Goal: Task Accomplishment & Management: Complete application form

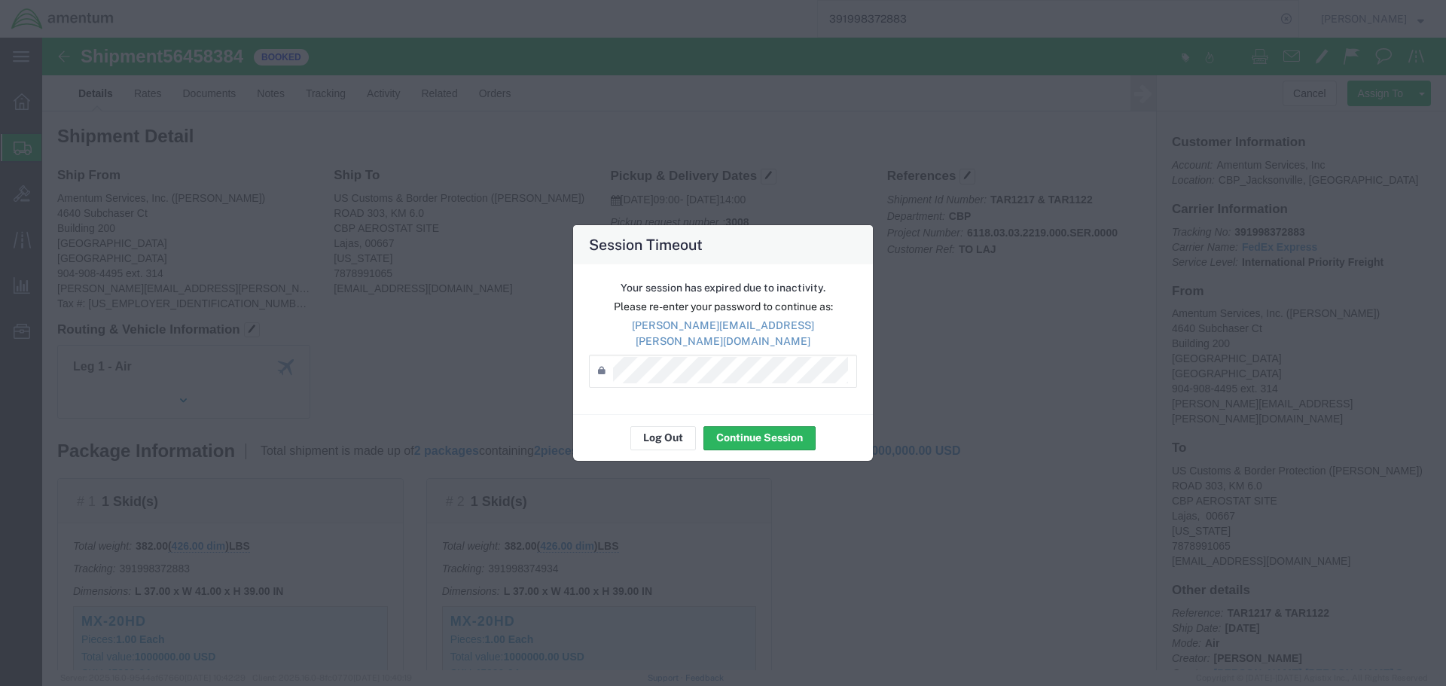
scroll to position [151, 0]
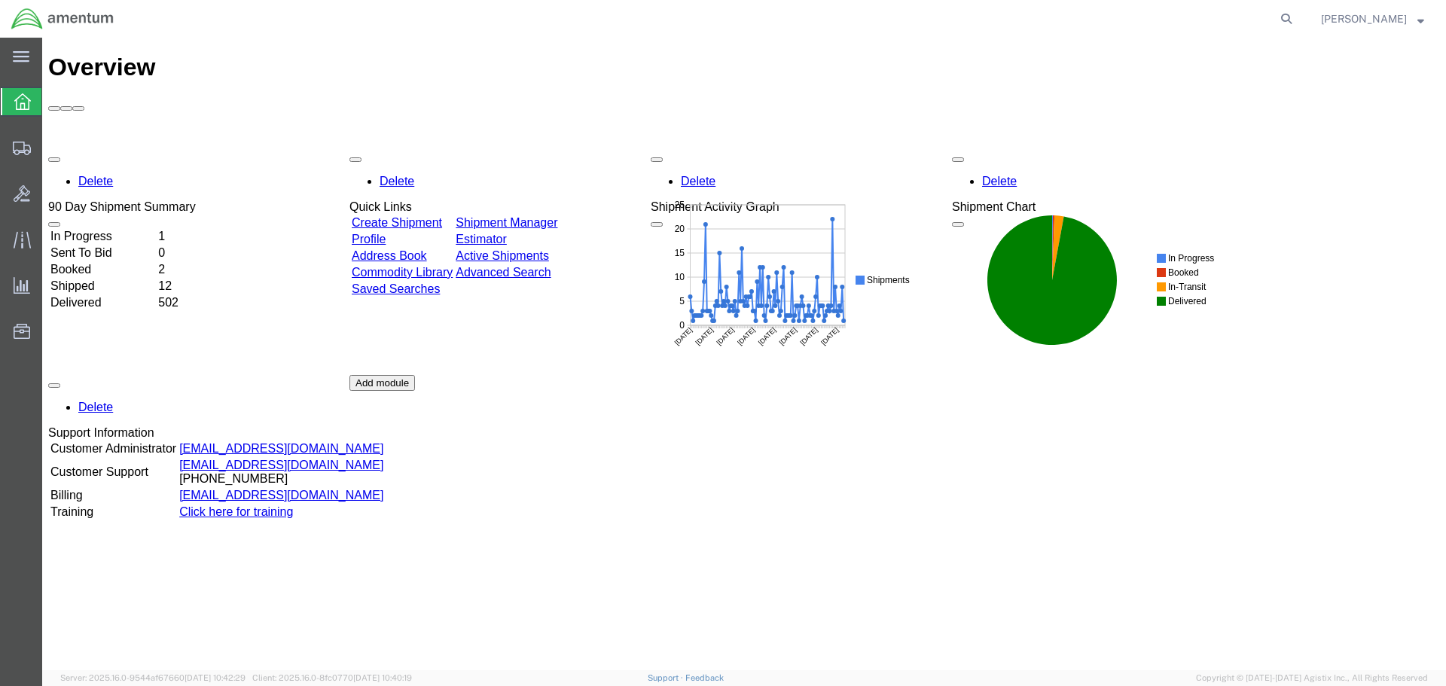
click at [553, 216] on link "Shipment Manager" at bounding box center [507, 222] width 102 height 13
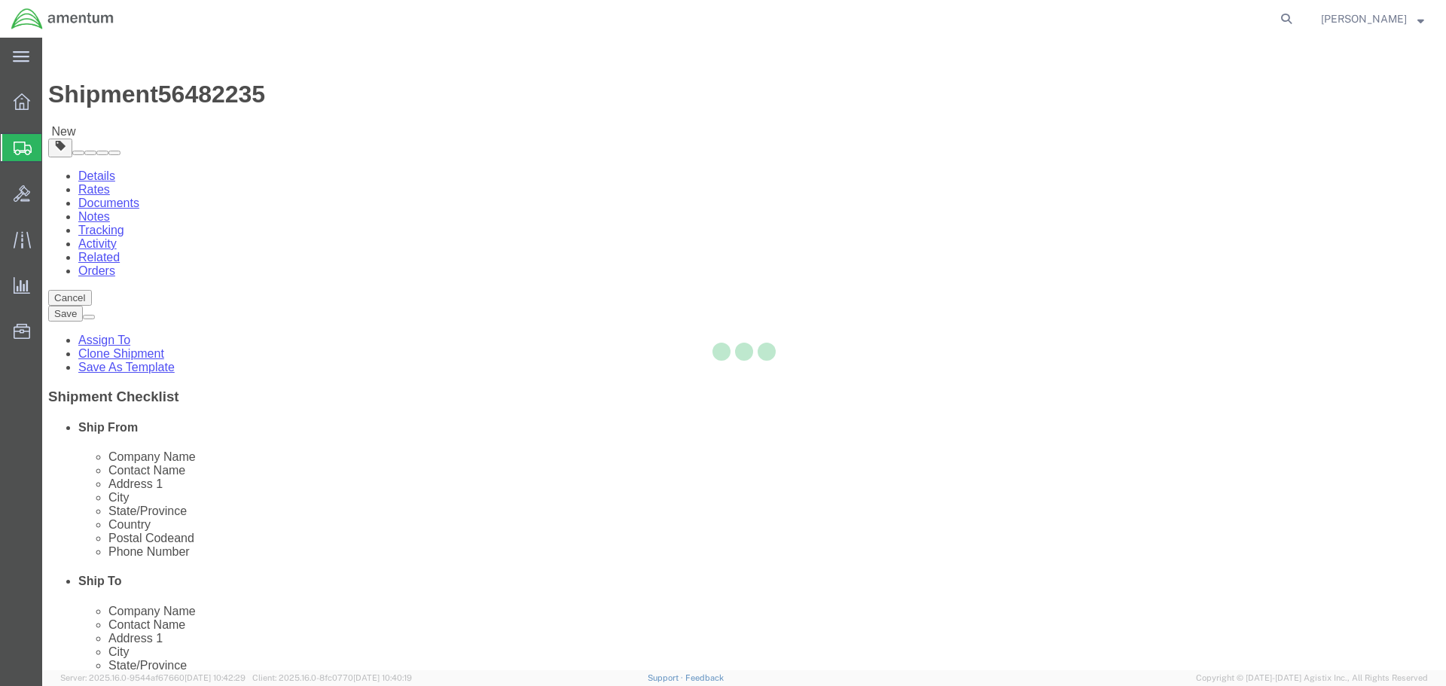
select select "49917"
select select
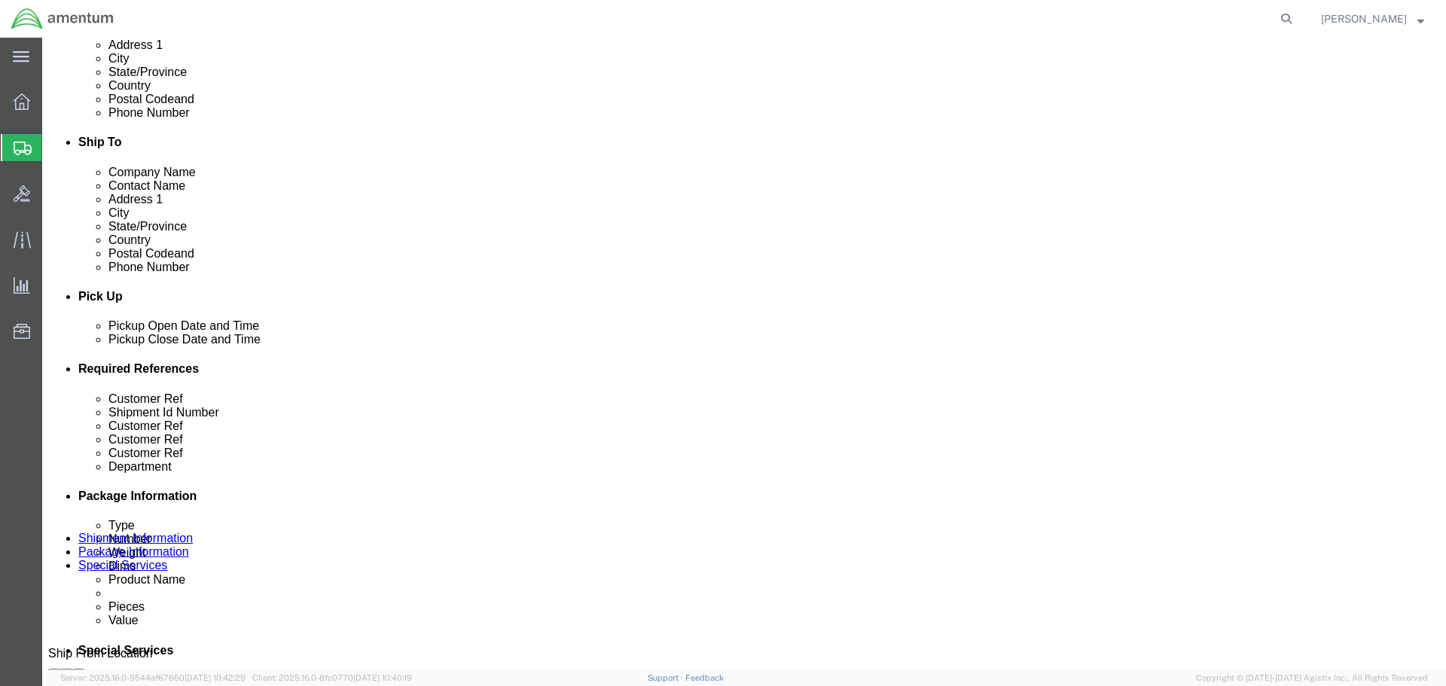
scroll to position [527, 0]
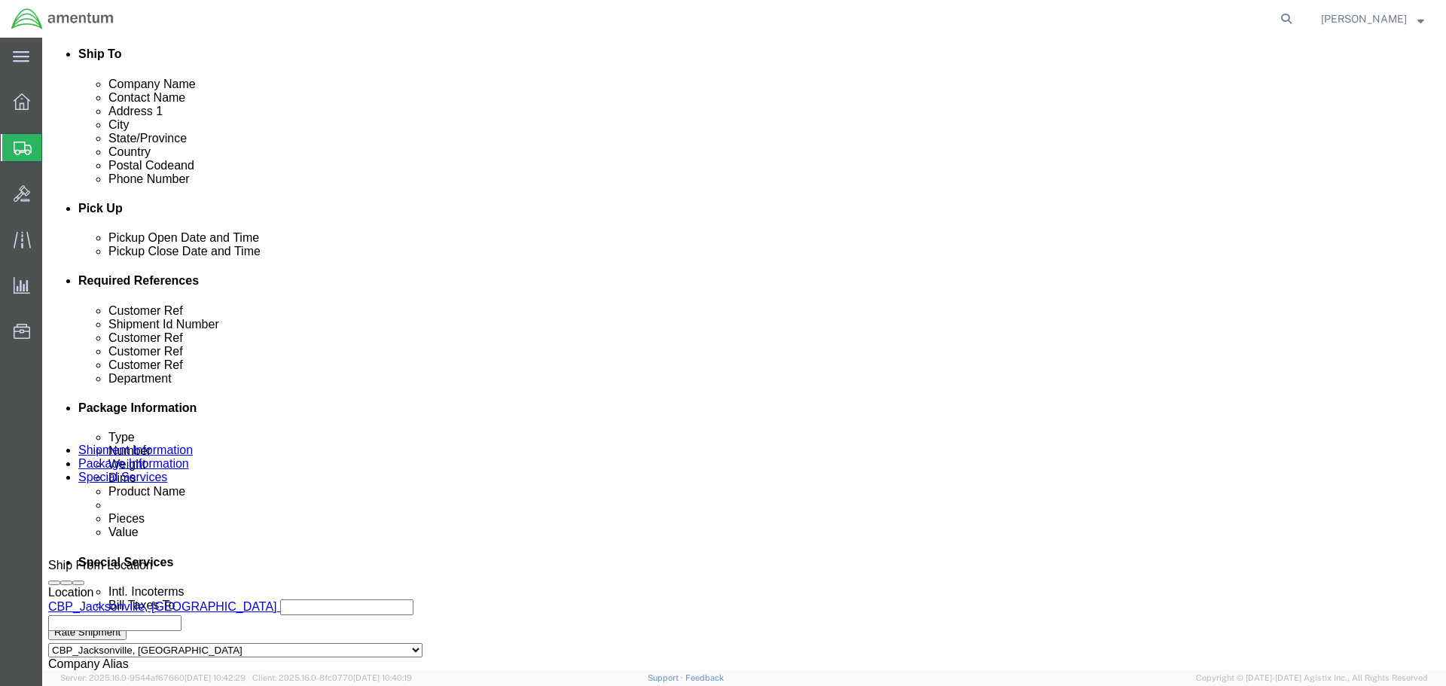
click button "Rate Shipment"
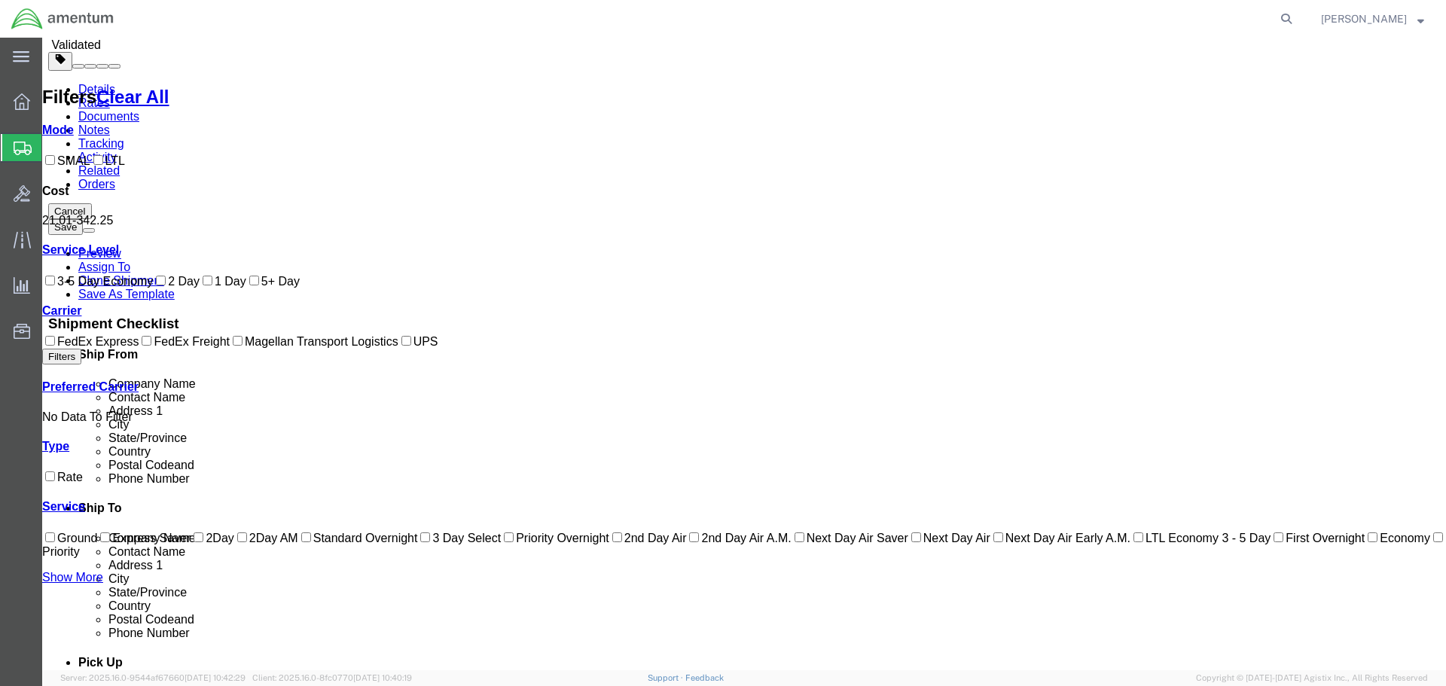
scroll to position [0, 0]
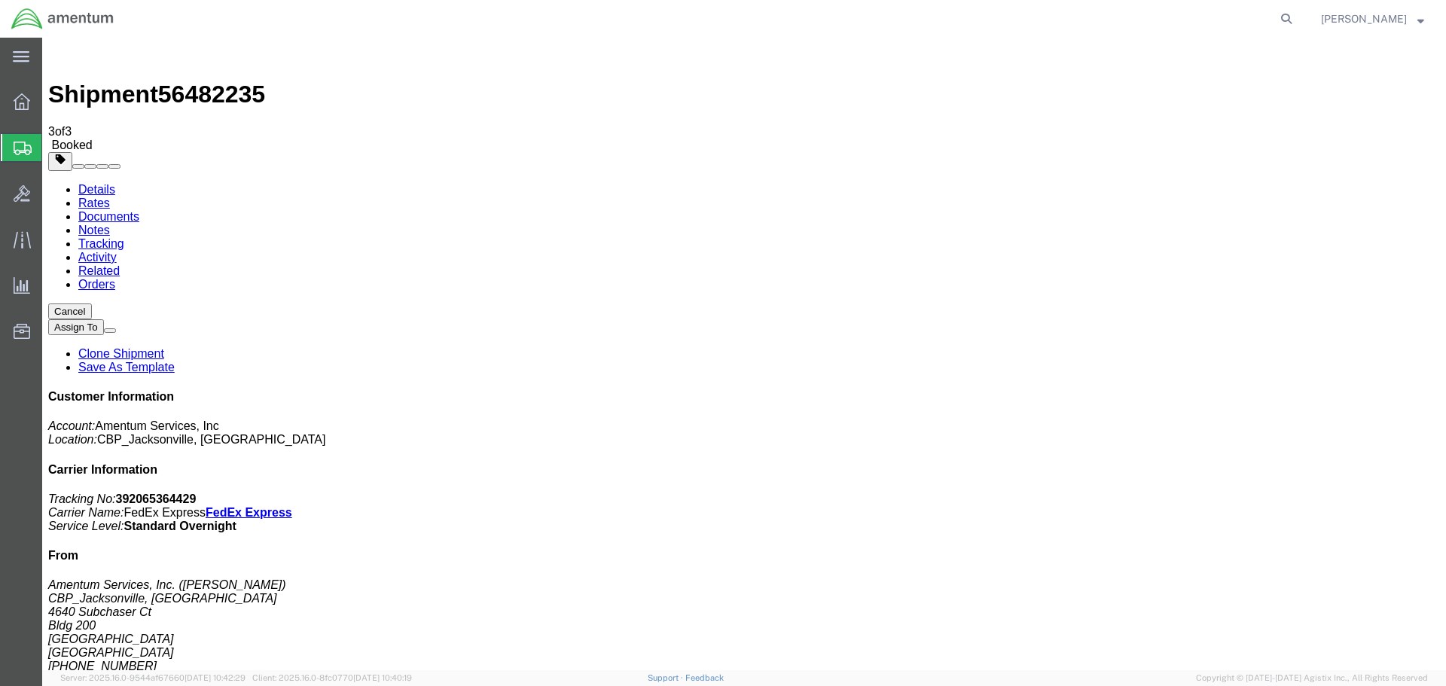
checkbox input "true"
drag, startPoint x: 355, startPoint y: 413, endPoint x: 245, endPoint y: 341, distance: 130.9
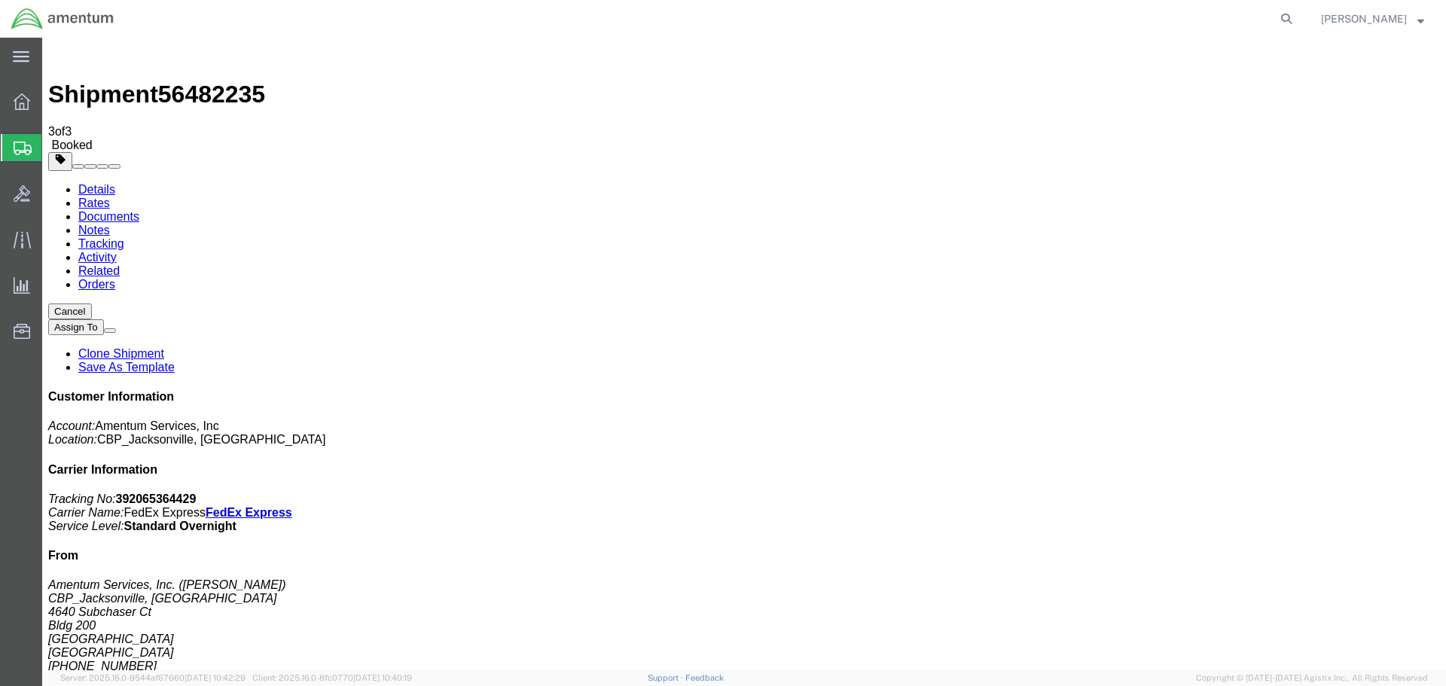
click at [86, 183] on link "Details" at bounding box center [96, 189] width 37 height 13
click at [0, 0] on span "Create Shipment" at bounding box center [0, 0] width 0 height 0
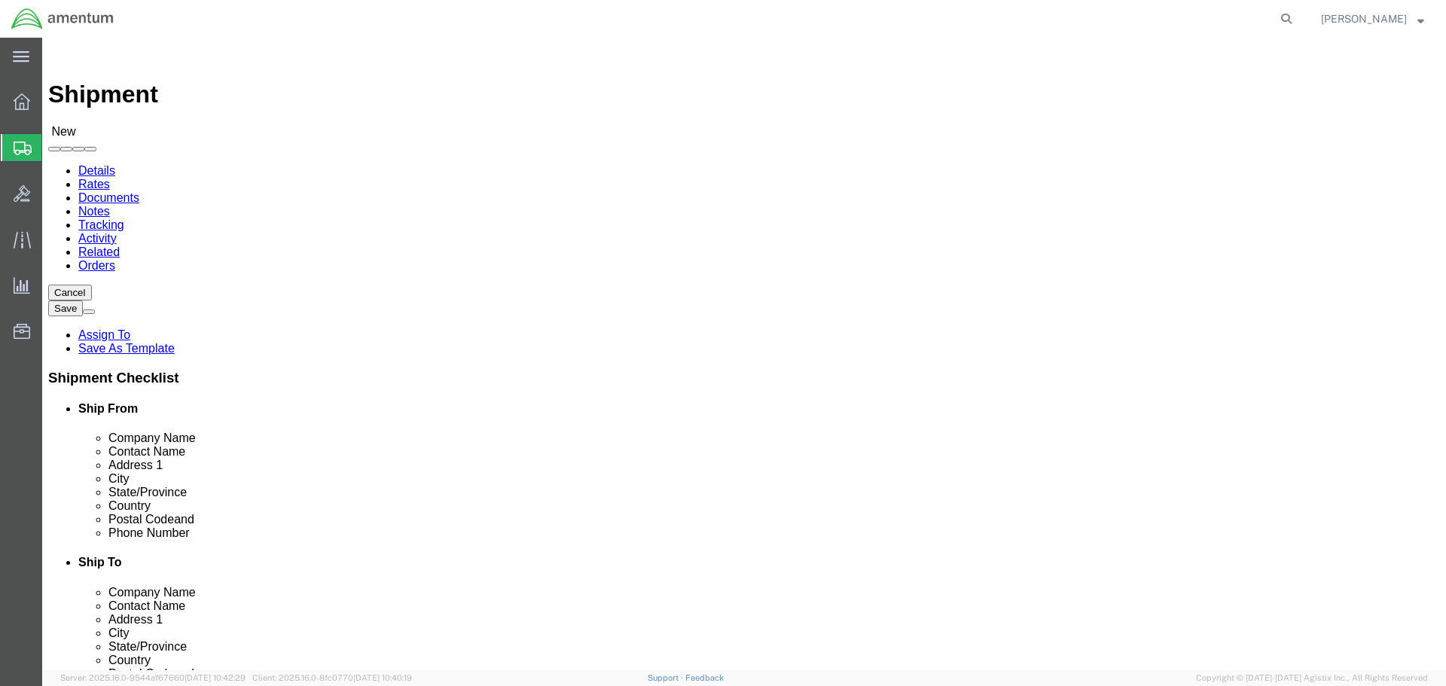
select select "MYPROFILE"
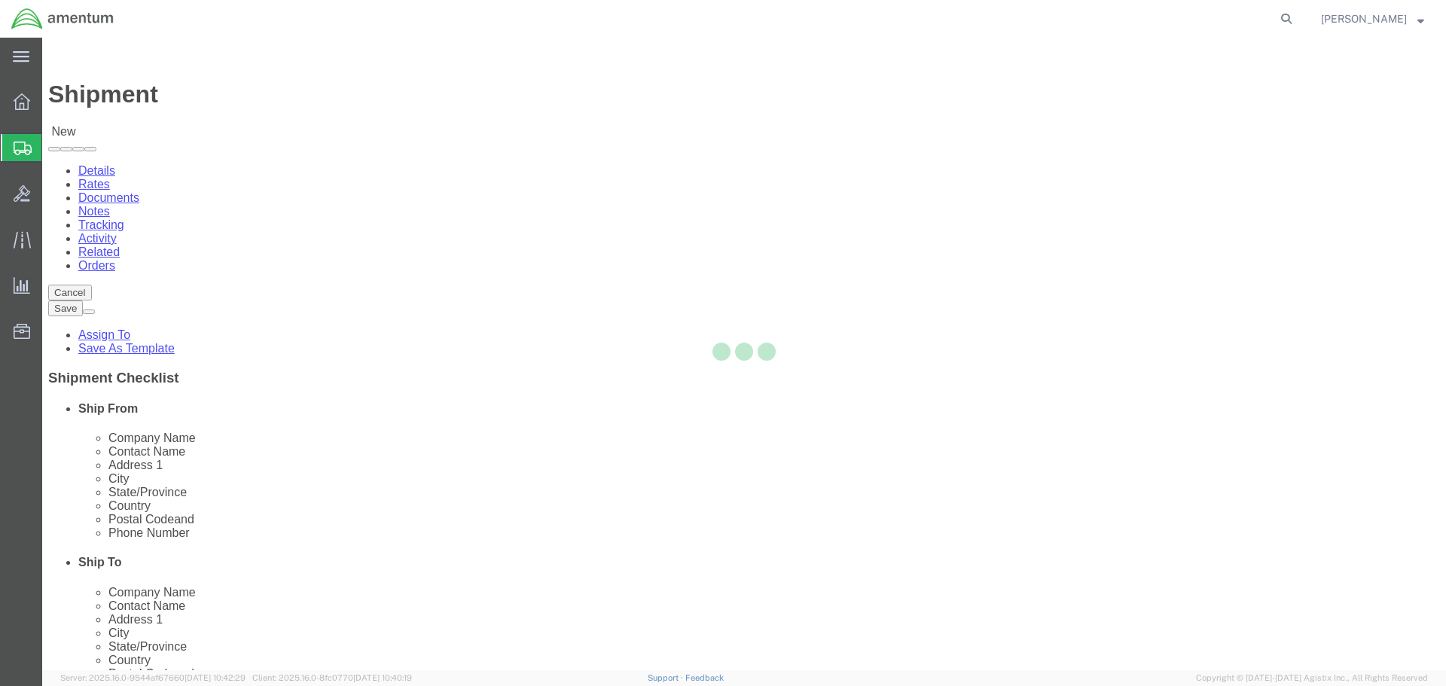
select select "FL"
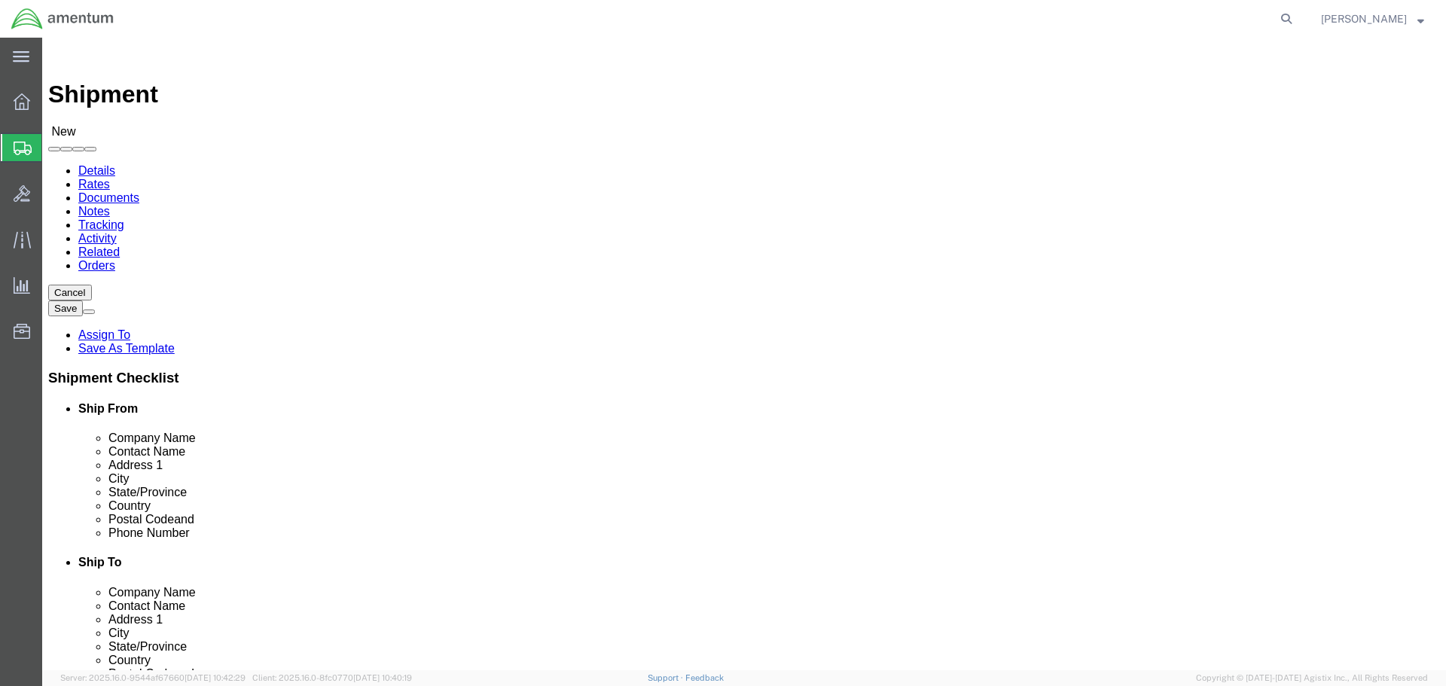
click input "text"
type input "b"
type input "Bellingham Marine Unit"
type input "[PERSON_NAME]"
drag, startPoint x: 886, startPoint y: 279, endPoint x: 682, endPoint y: 276, distance: 203.3
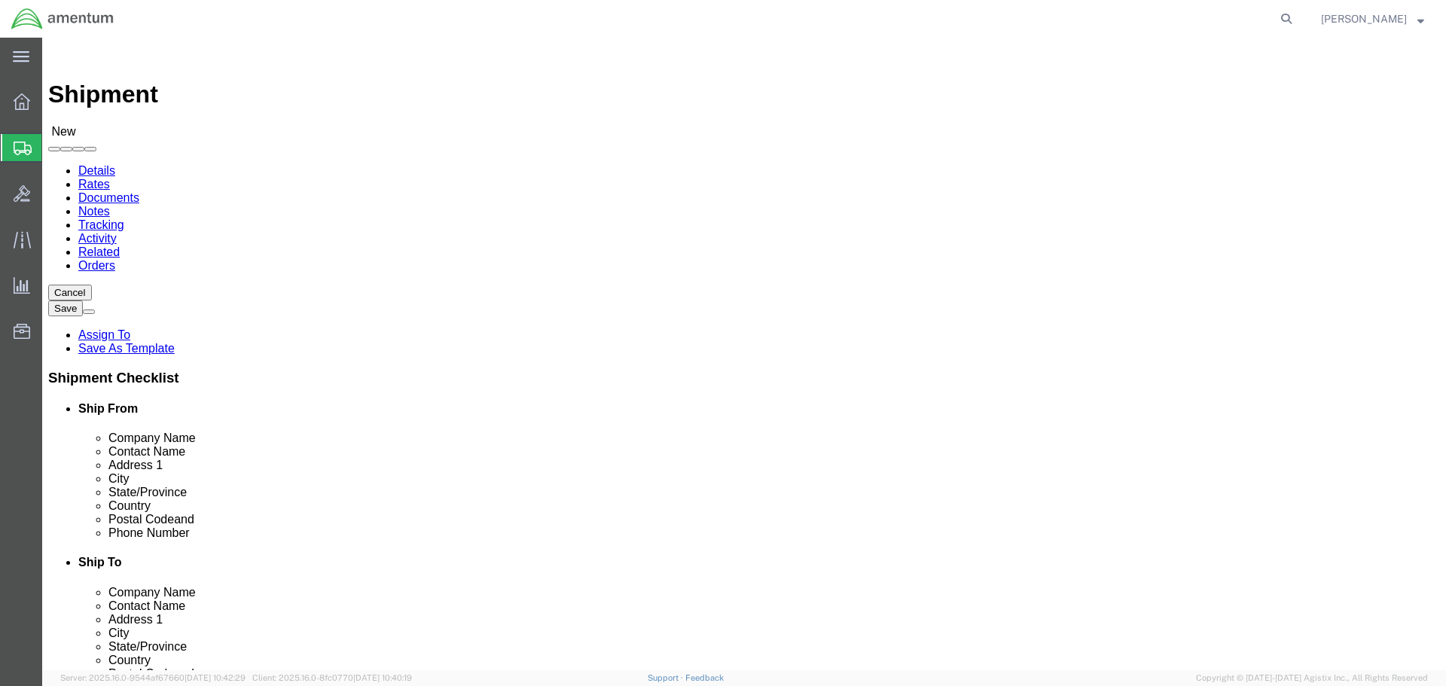
click div "Company Name Bellingham Marine Unit"
type input "CBP AMO"
type input "3871"
type input "wbe"
select select "49918"
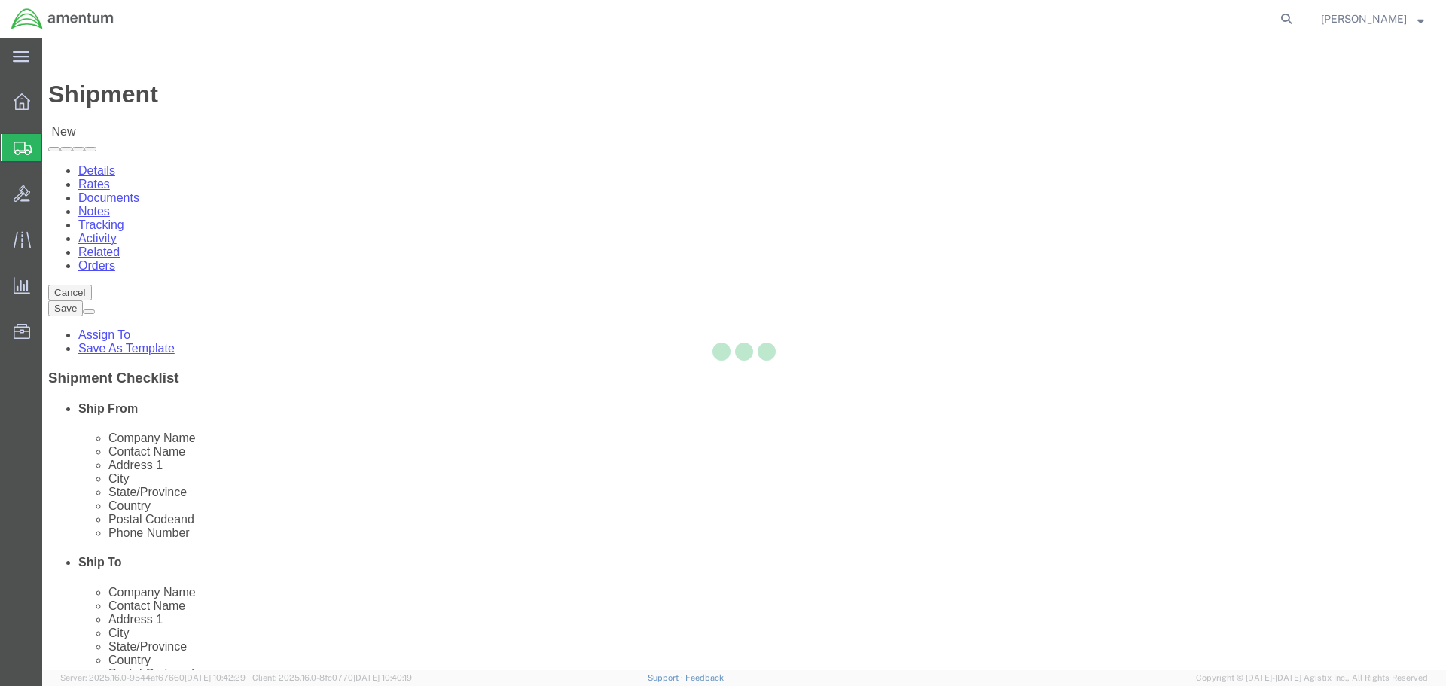
select select "WA"
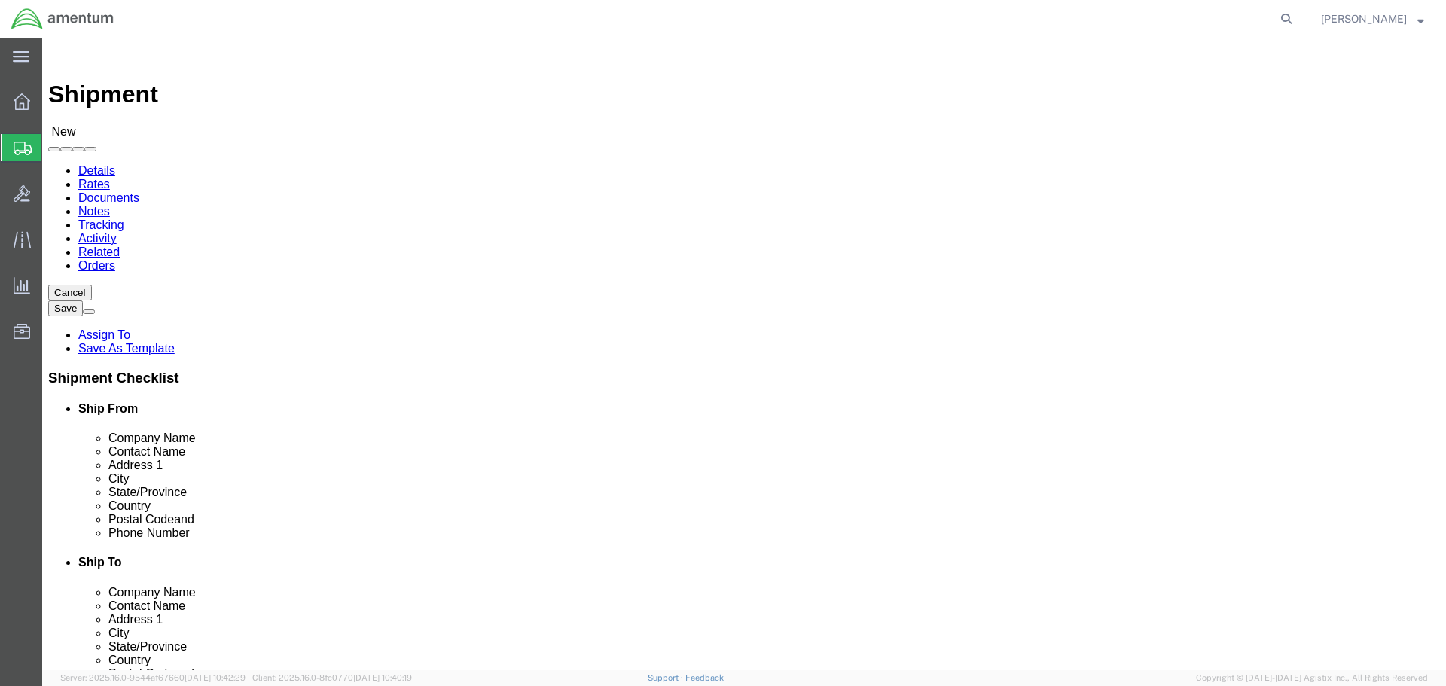
scroll to position [2462, 0]
click input "checkbox"
checkbox input "false"
drag, startPoint x: 938, startPoint y: 535, endPoint x: 709, endPoint y: 532, distance: 229.7
click div "Email"
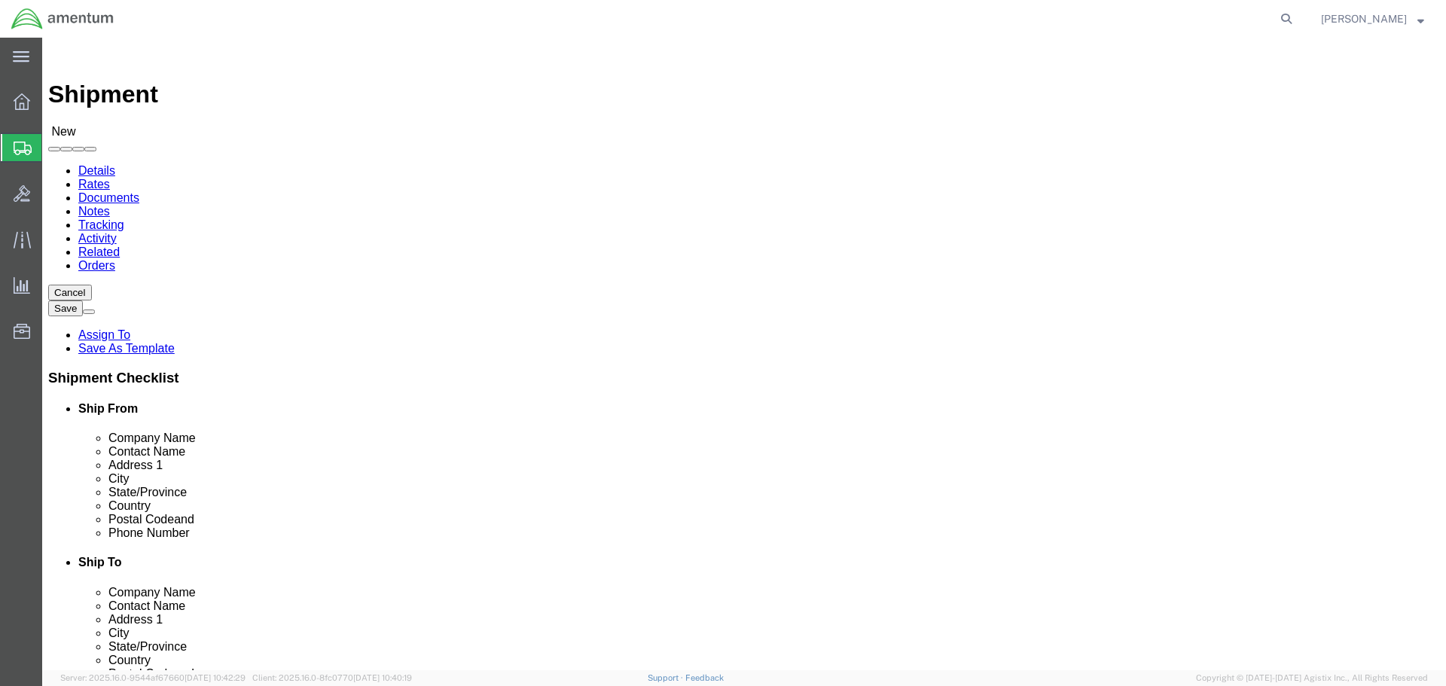
type input "[PERSON_NAME][EMAIL_ADDRESS][PERSON_NAME][DOMAIN_NAME]"
click input "CBP AMO"
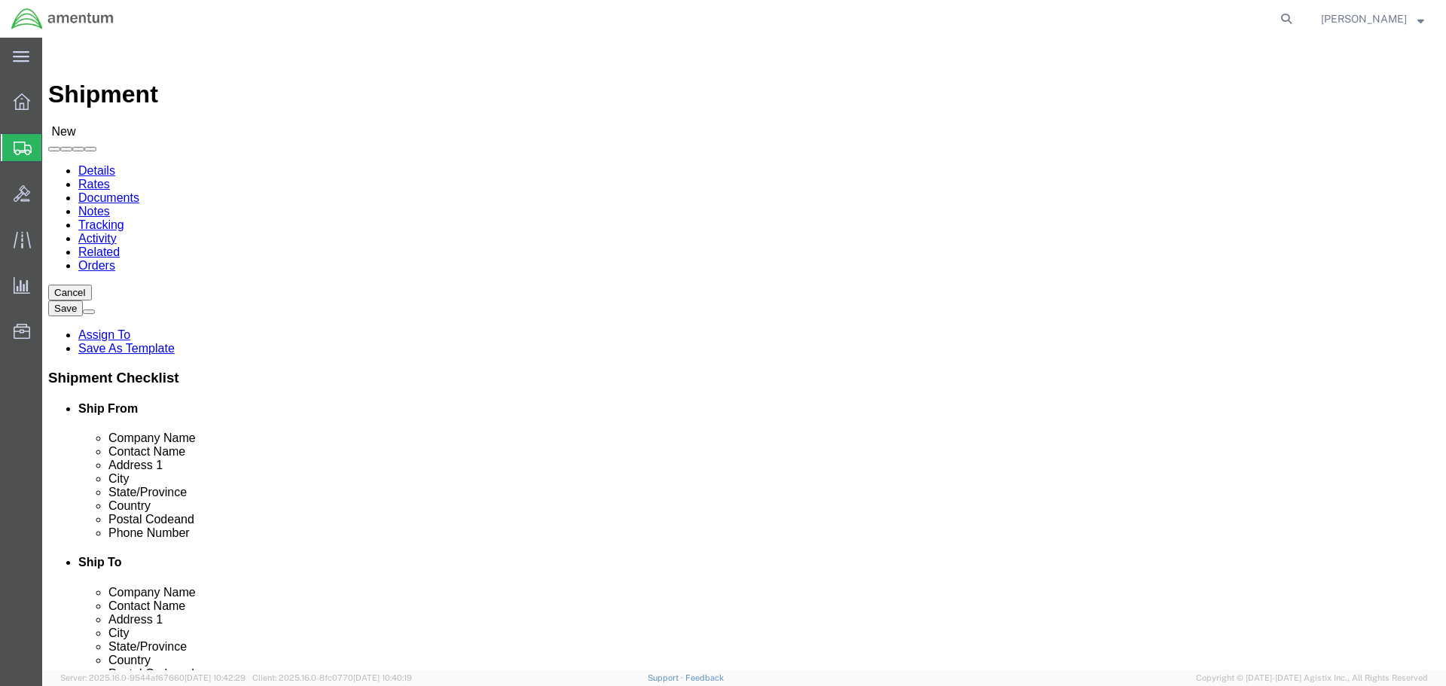
scroll to position [0, 0]
select select
drag, startPoint x: 893, startPoint y: 280, endPoint x: 609, endPoint y: 276, distance: 283.9
click div "Company Name CBP AMO CBP"
type input "Amentum Services, Inc"
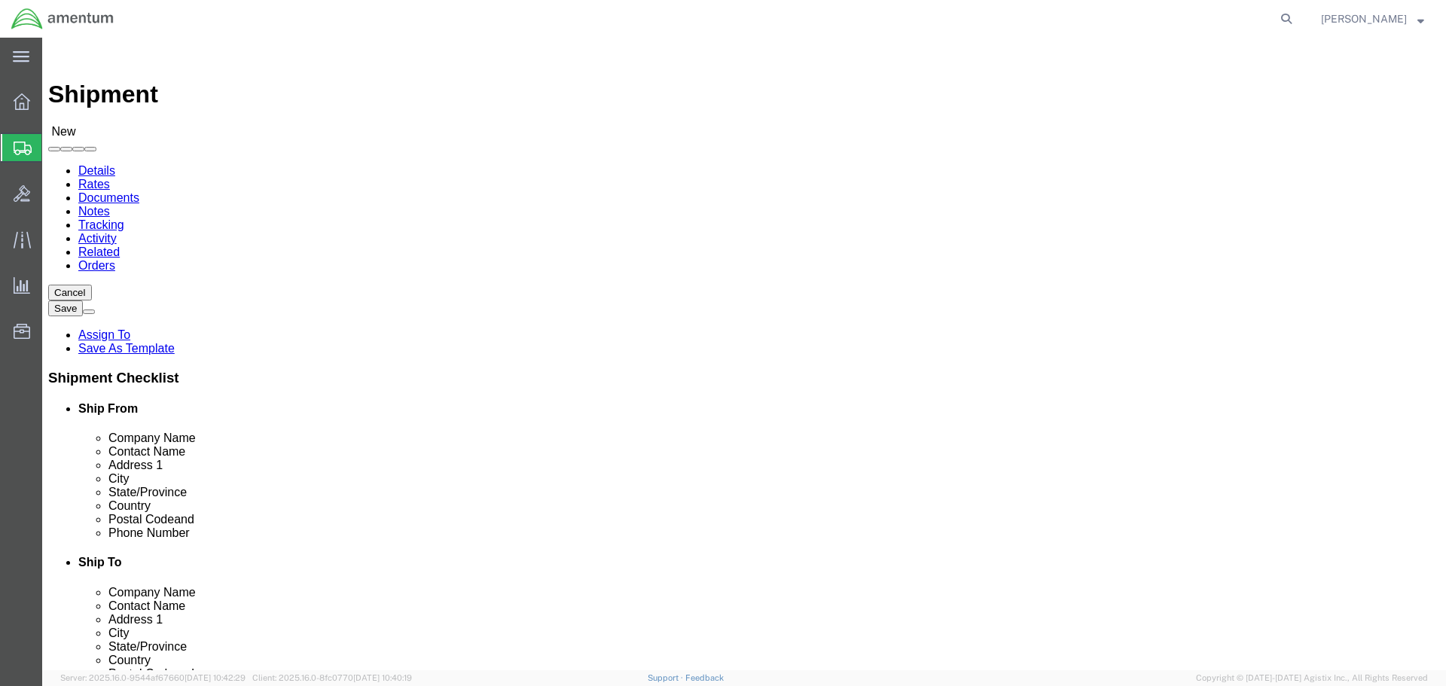
click input "[PERSON_NAME]"
type input "[PERSON_NAME]"
type input "[STREET_ADDRESS]"
type input "Bellingham"
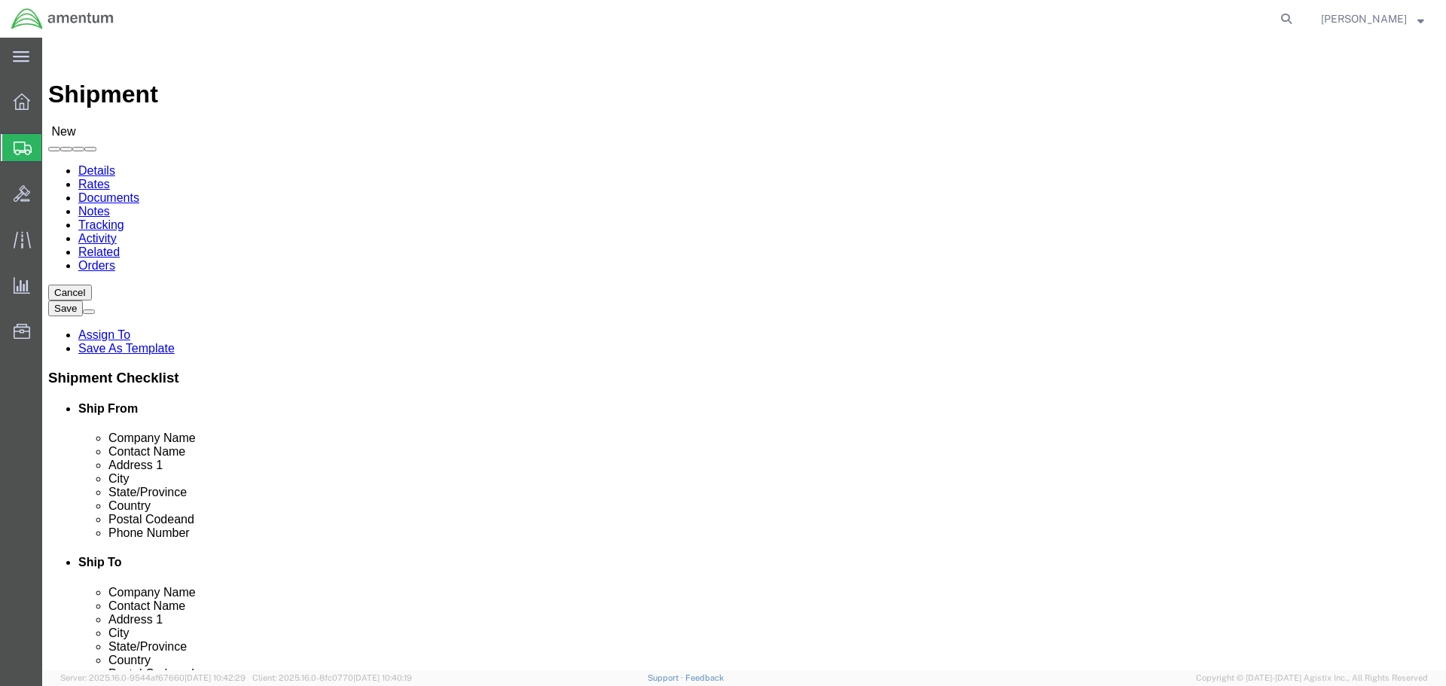
type input "98226"
type input "c"
type input "CBP AMO"
type input "[PERSON_NAME]"
type input "[STREET_ADDRESS]"
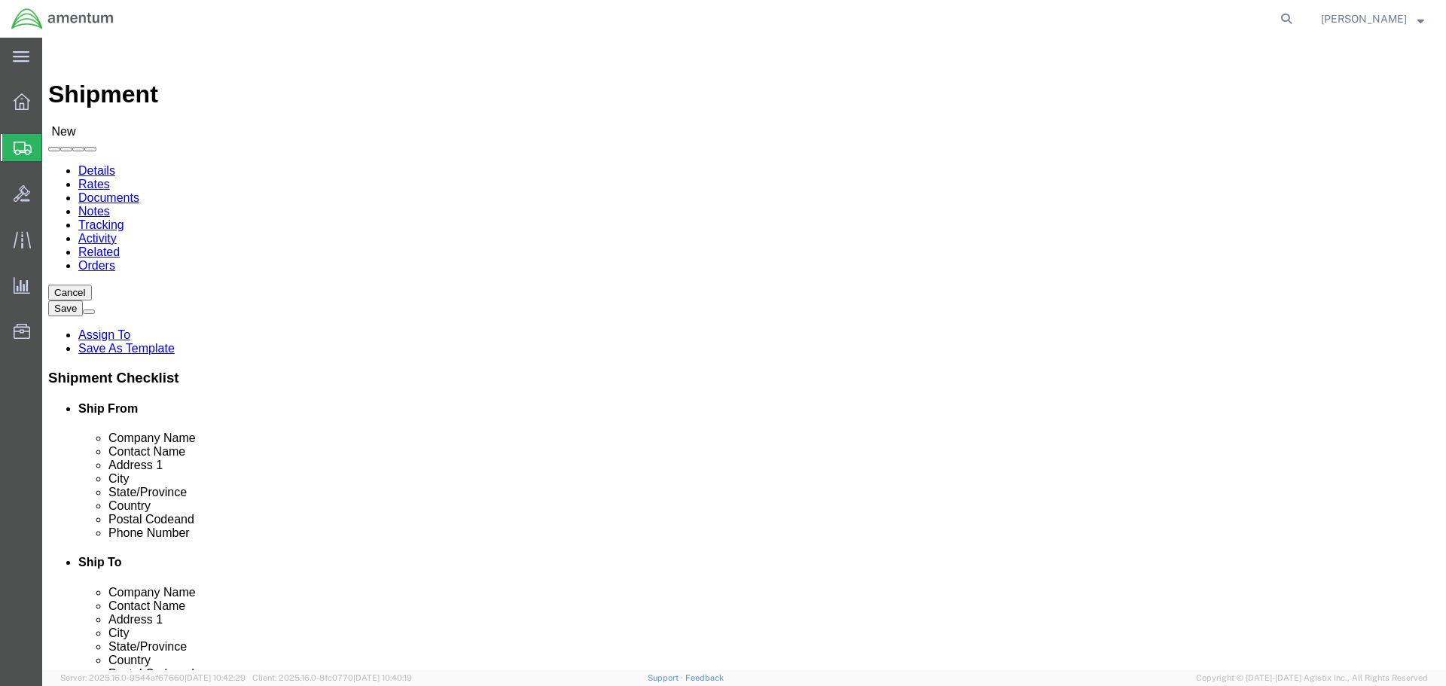
type input "Bellingham"
type input "98226"
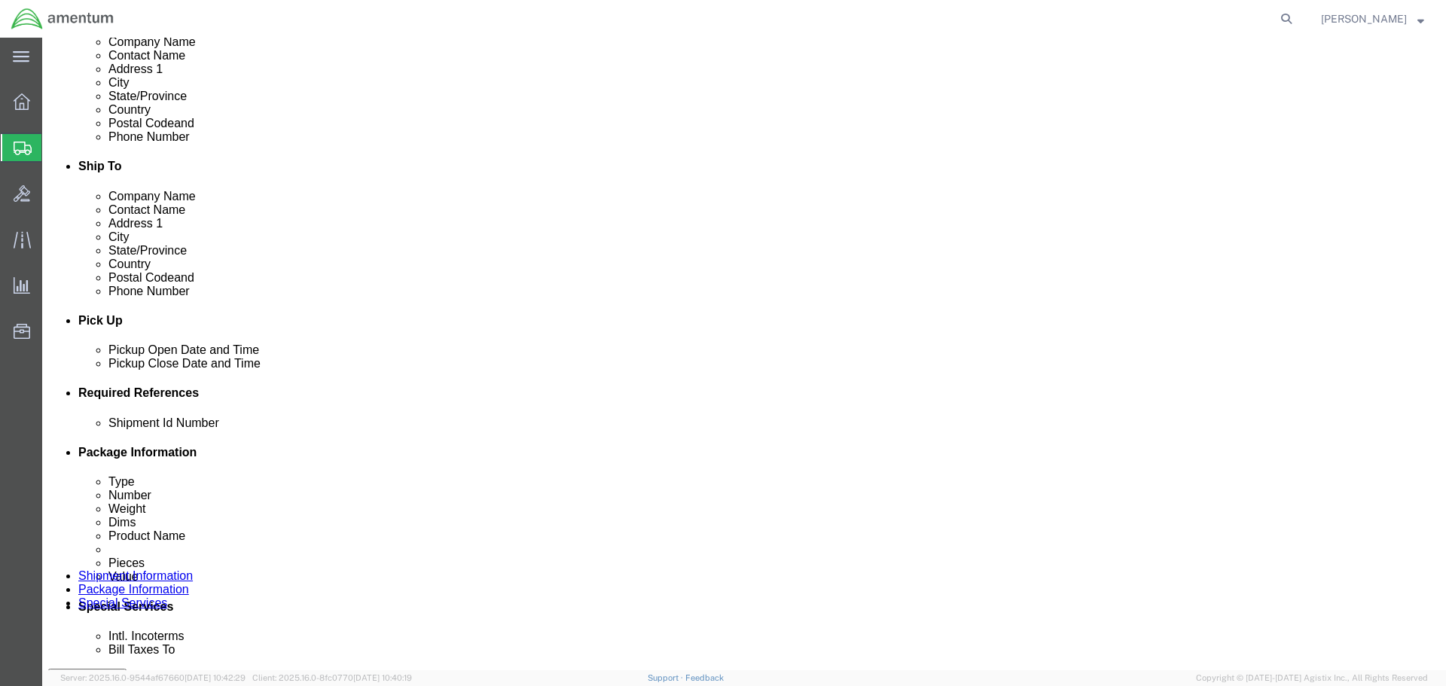
scroll to position [527, 0]
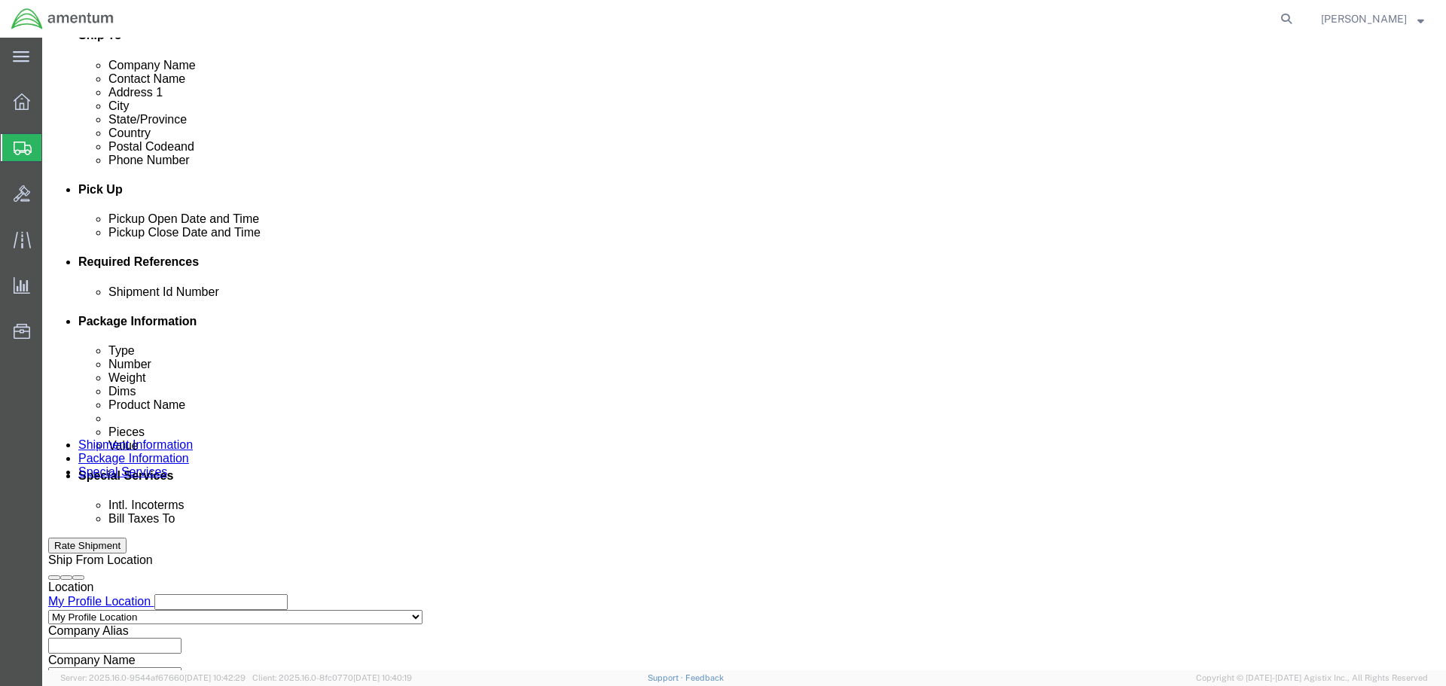
type input "[PHONE_NUMBER]"
click input "text"
type input "b"
type input "BNVD"
click button "Add reference"
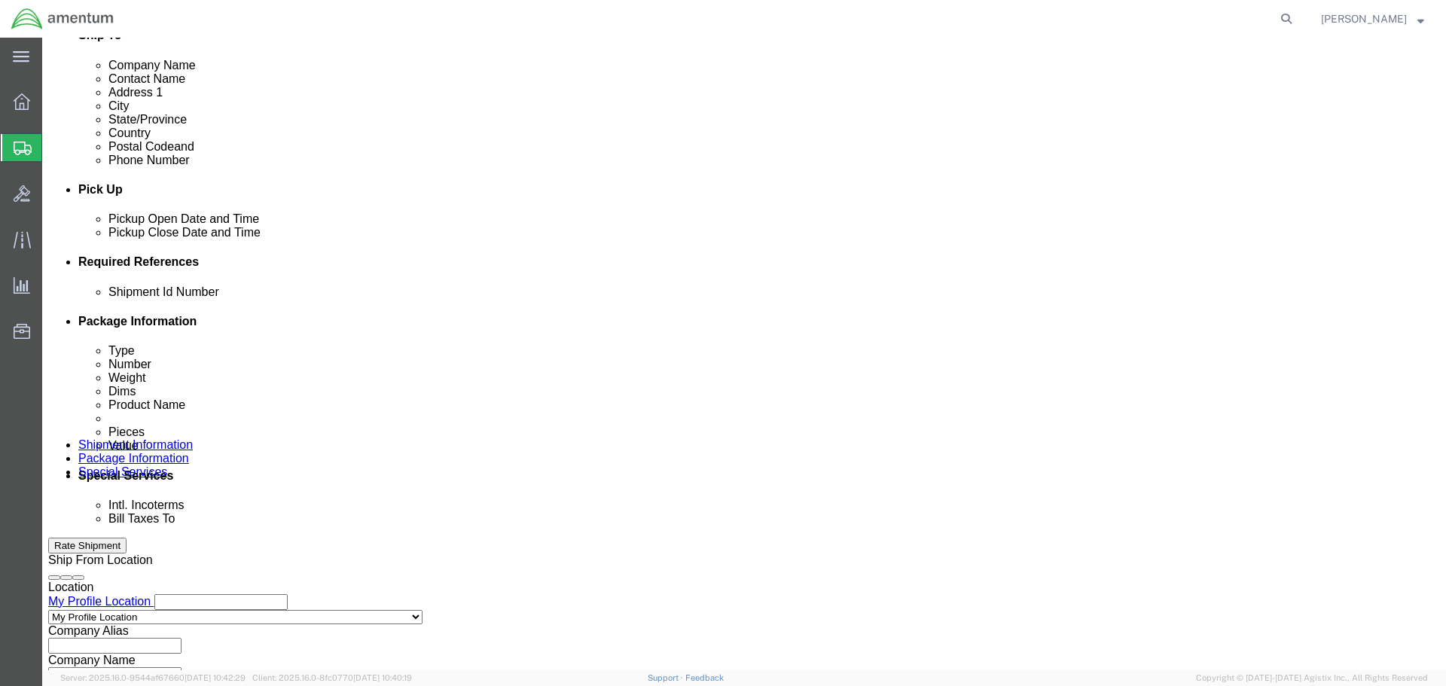
click button "Add reference"
click select "Select Account Type Activity ID Airline Appointment Number ASN Batch Request # …"
select select "PROJNUM"
click select "Select Account Type Activity ID Airline Appointment Number ASN Batch Request # …"
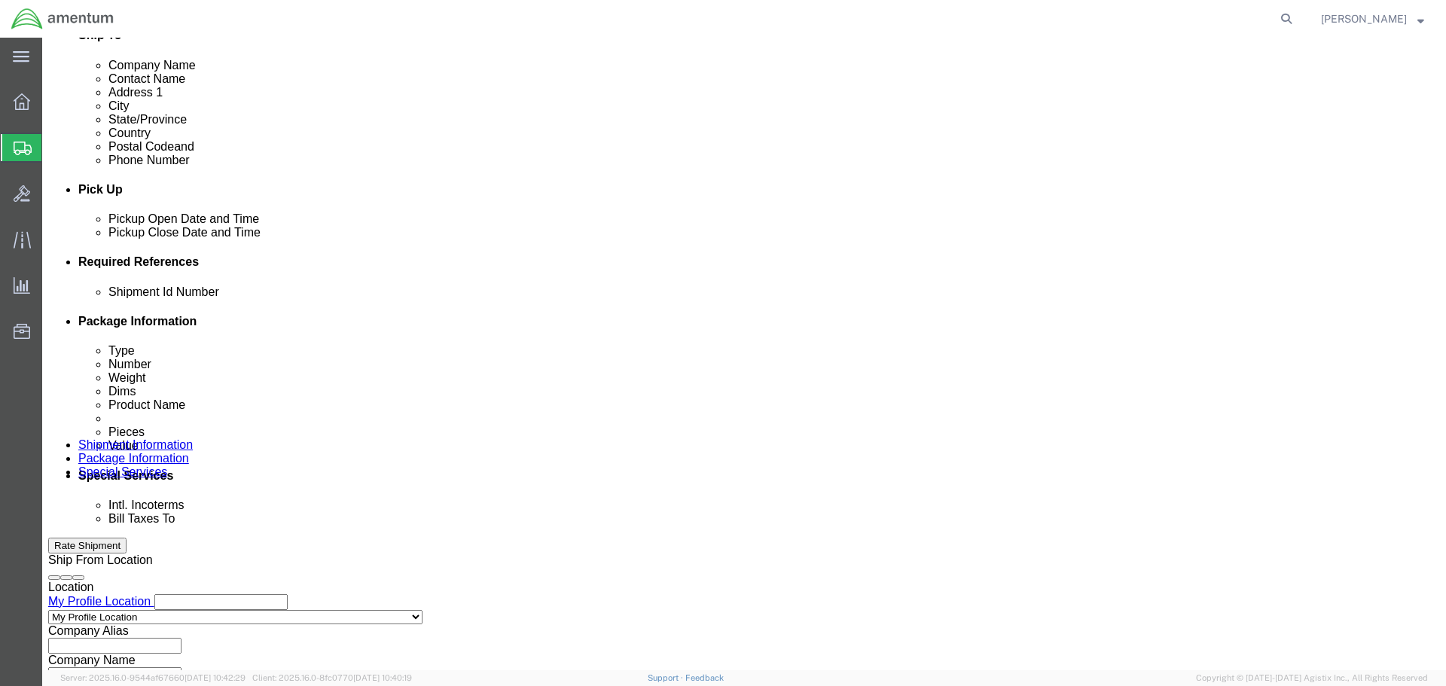
scroll to position [0, 24]
type input "6118.03.03.2219.000.SER.0000"
select select "DEPT"
type input "CBP"
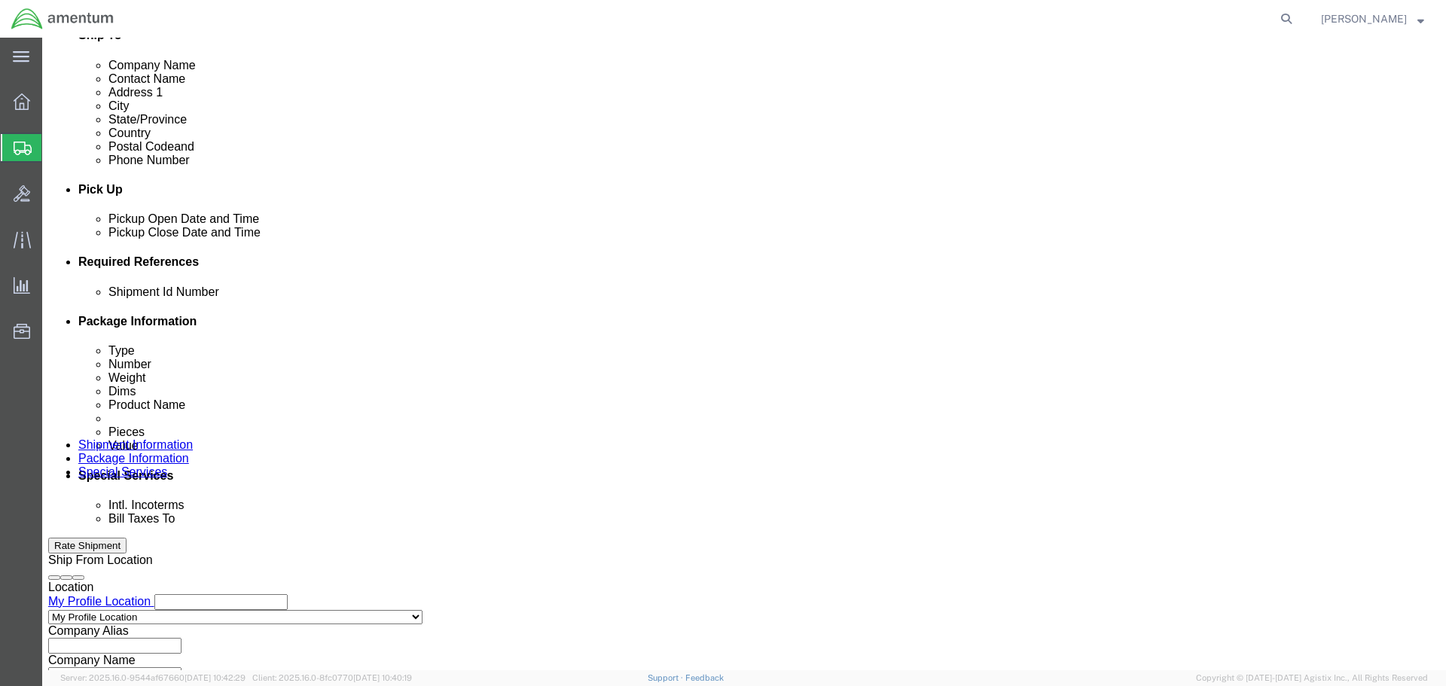
select select "CUSTREF"
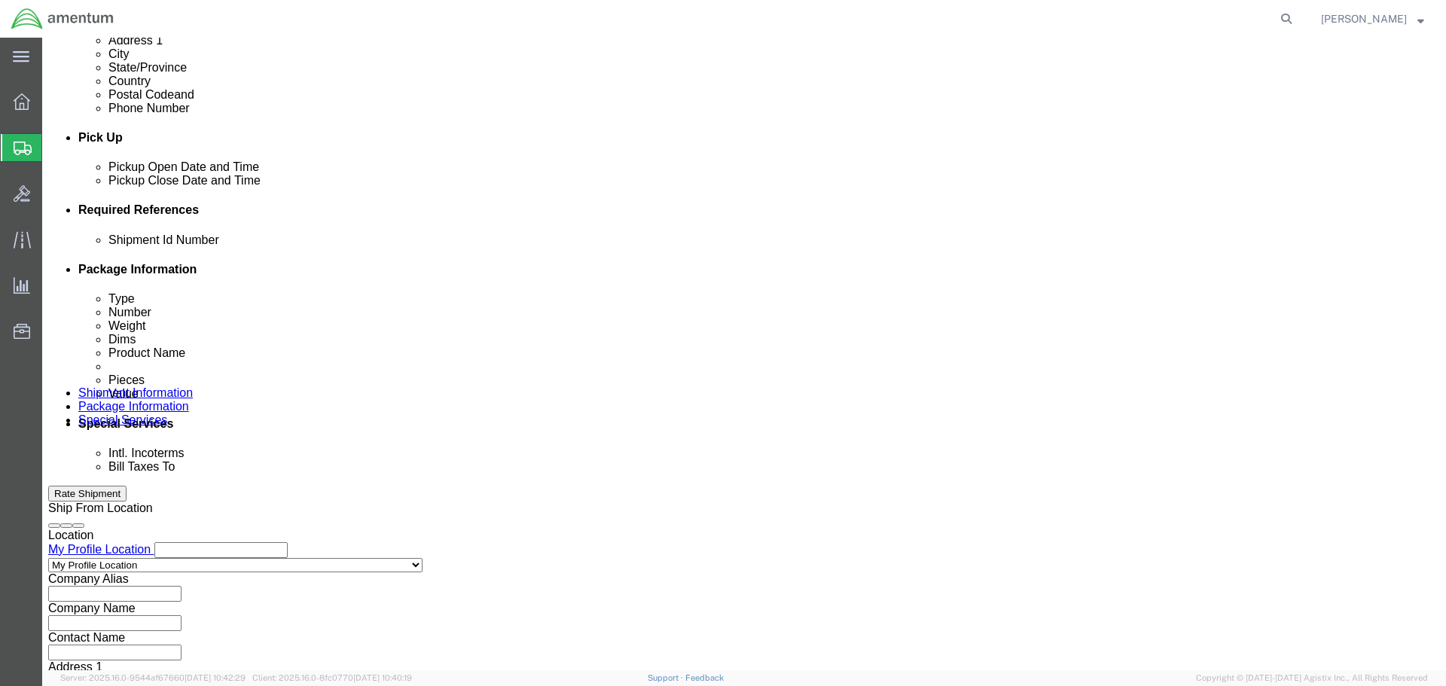
scroll to position [689, 0]
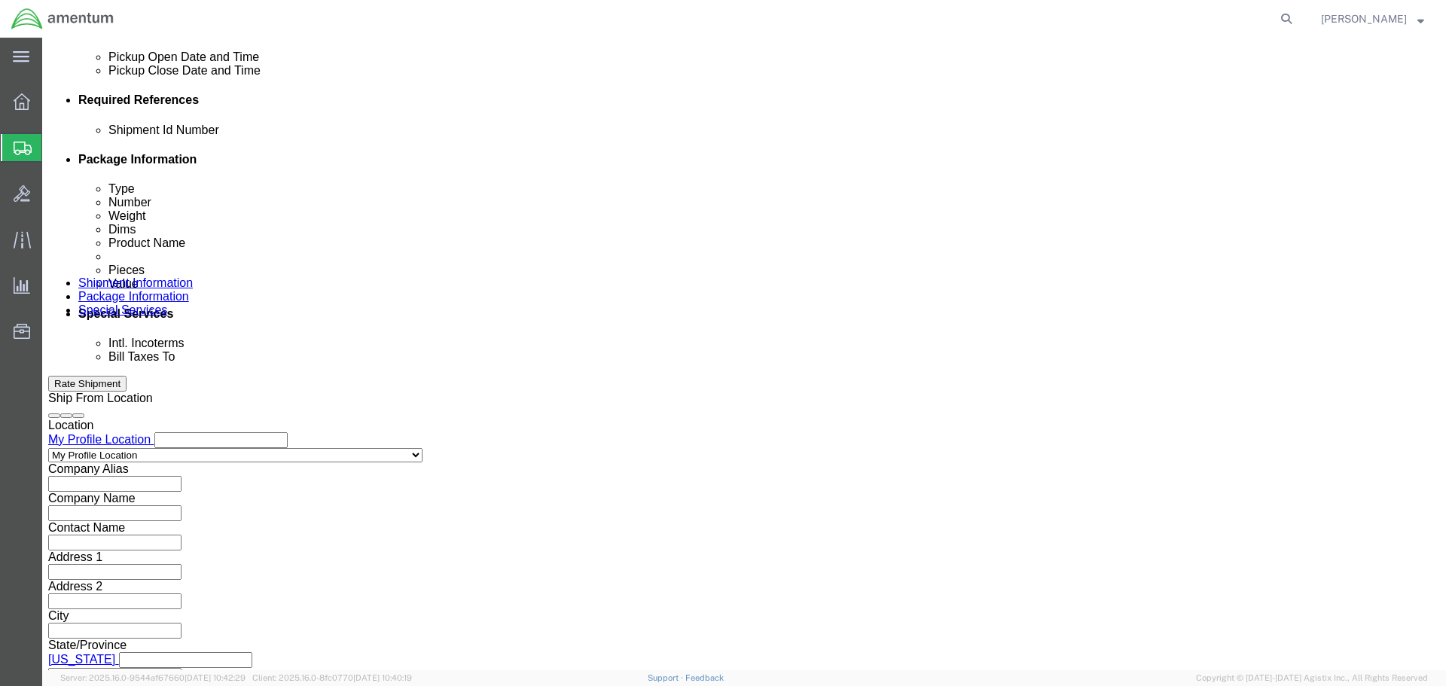
type input "BNVD"
click button "Continue"
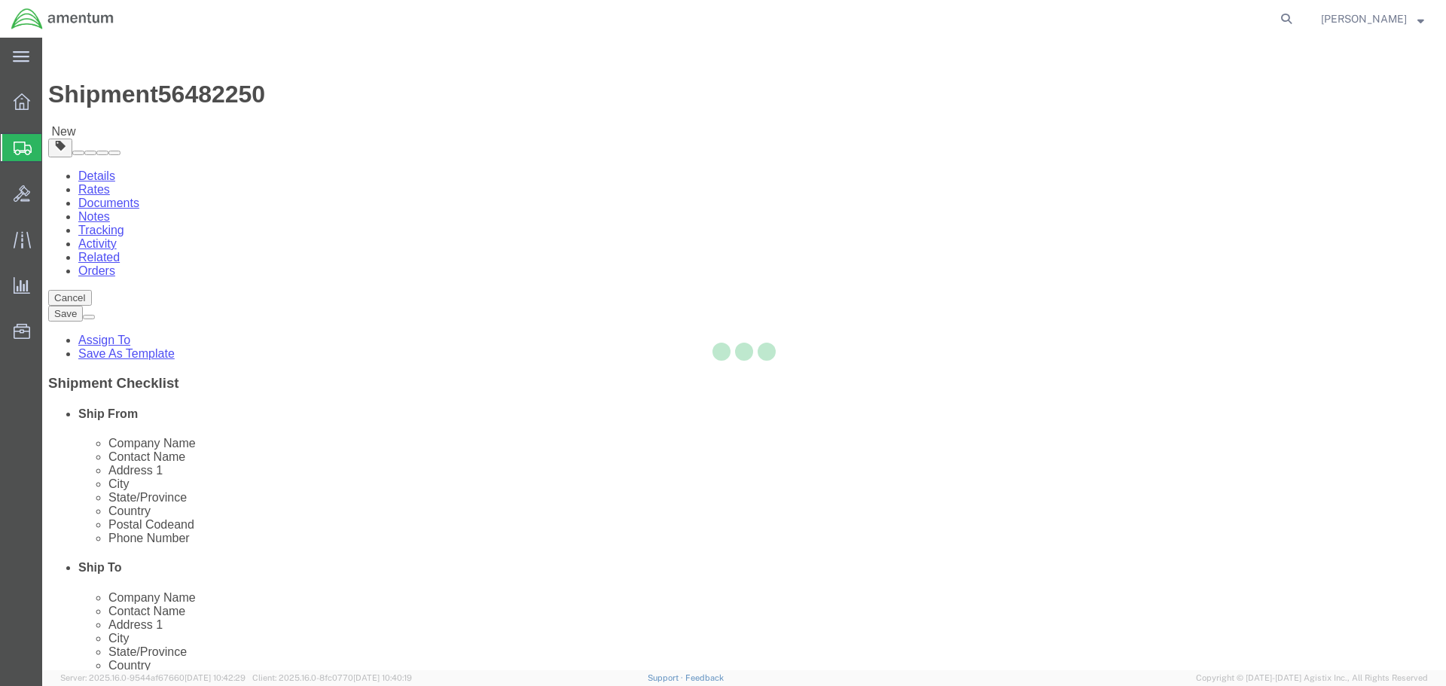
select select "CBOX"
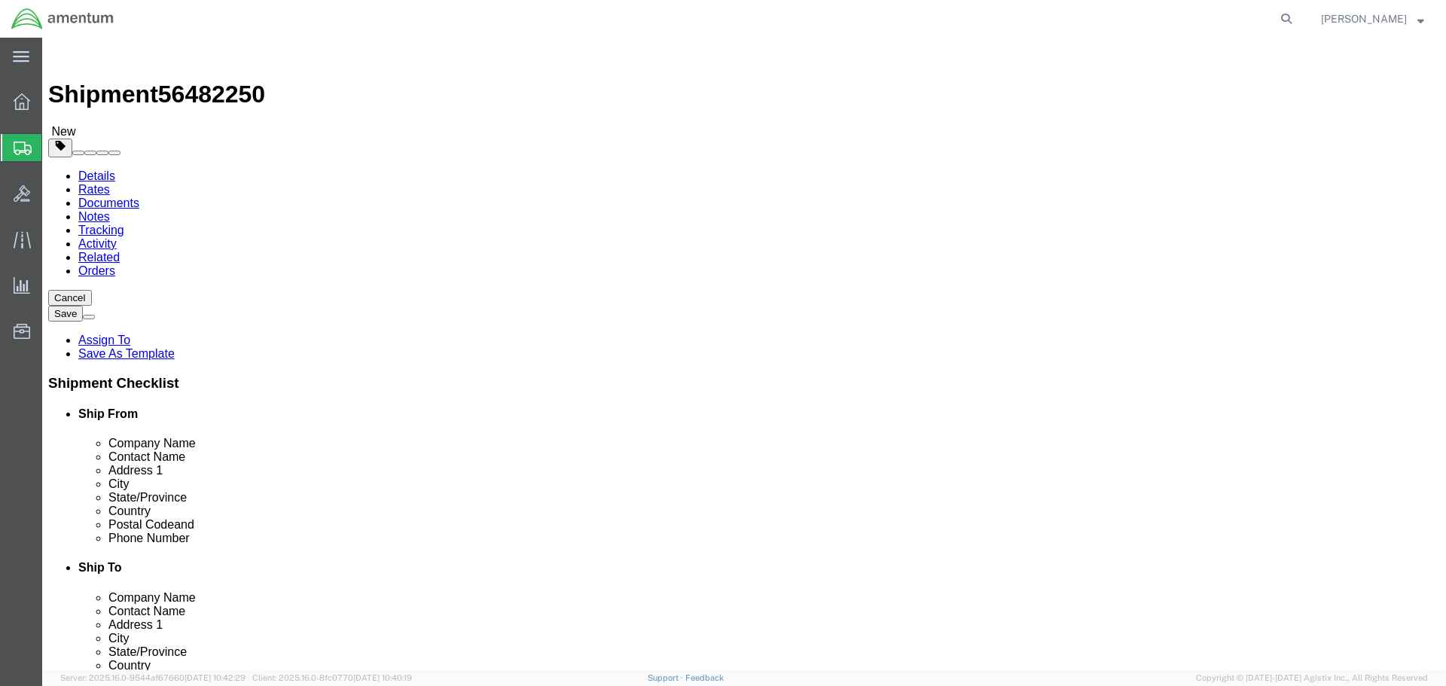
click input "text"
type input "4"
type input "1"
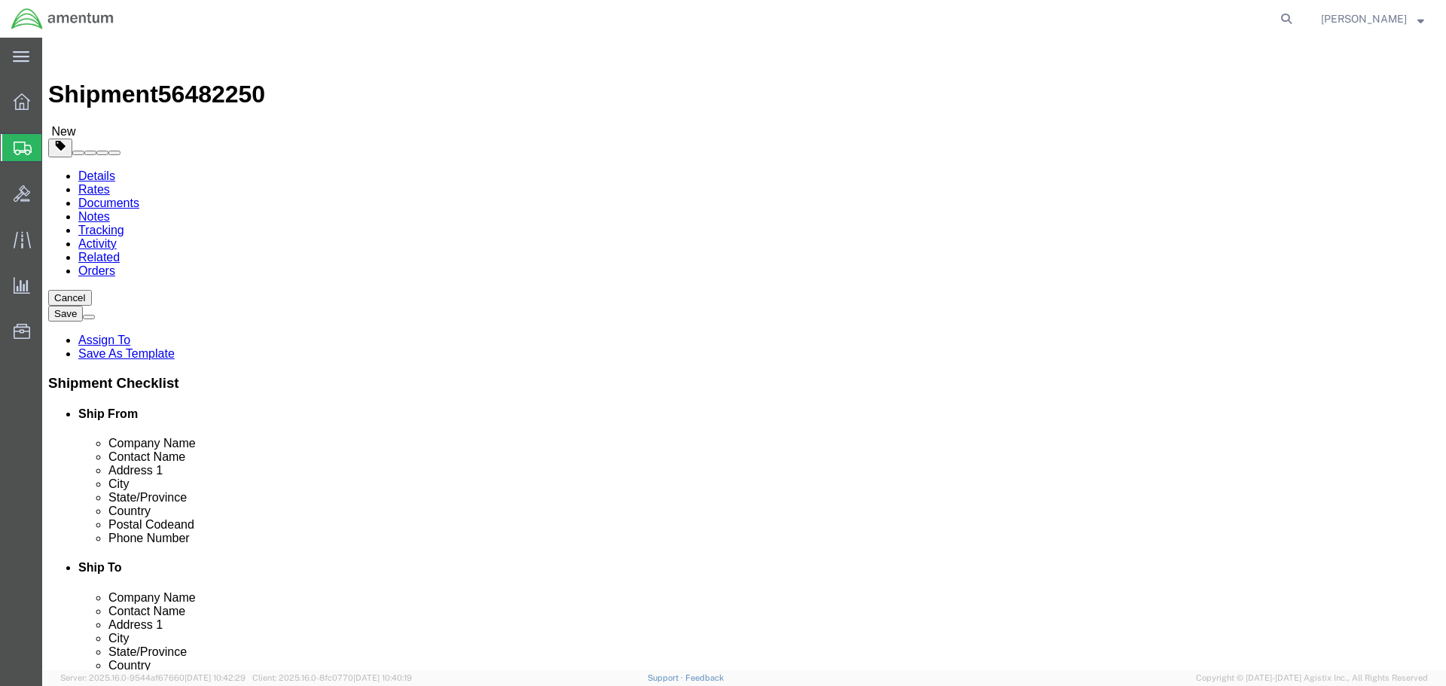
click link "Add Content"
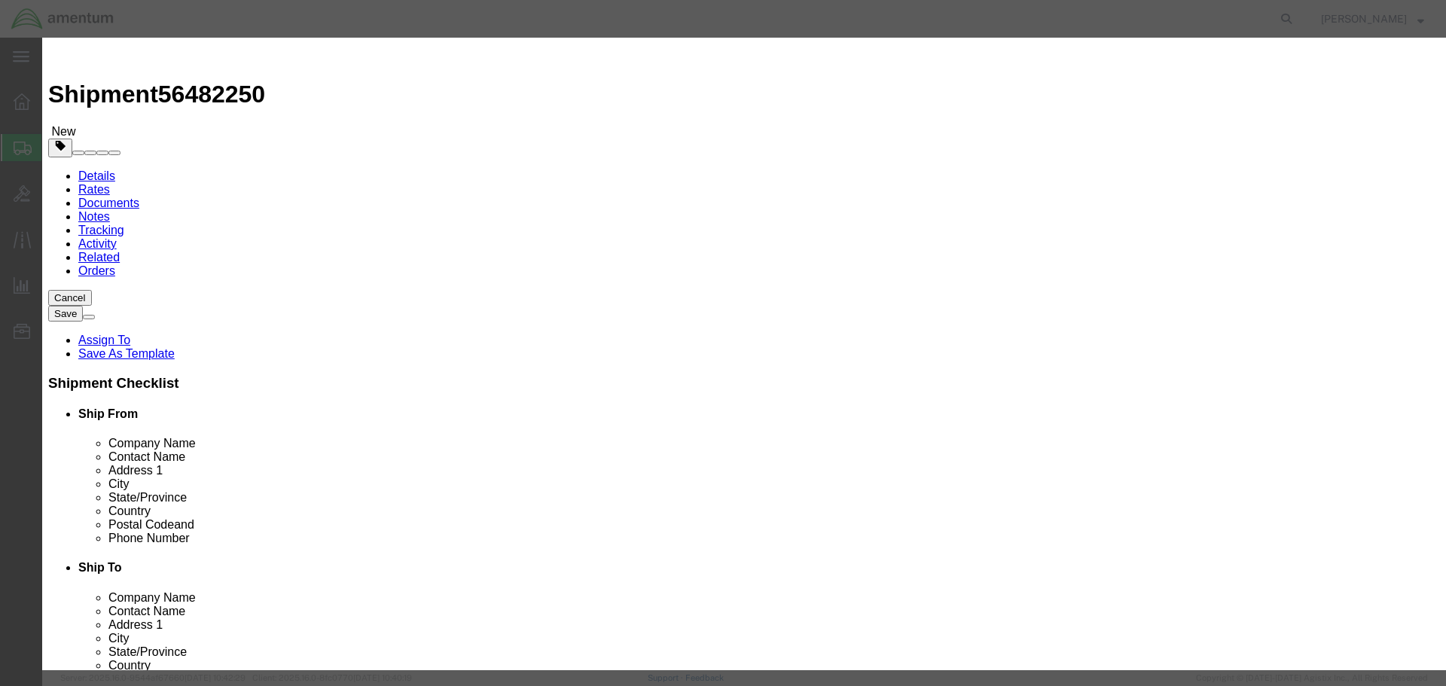
click input "text"
type input "BNVD PARTS"
type input "1"
type input "1000"
click button "Save & Close"
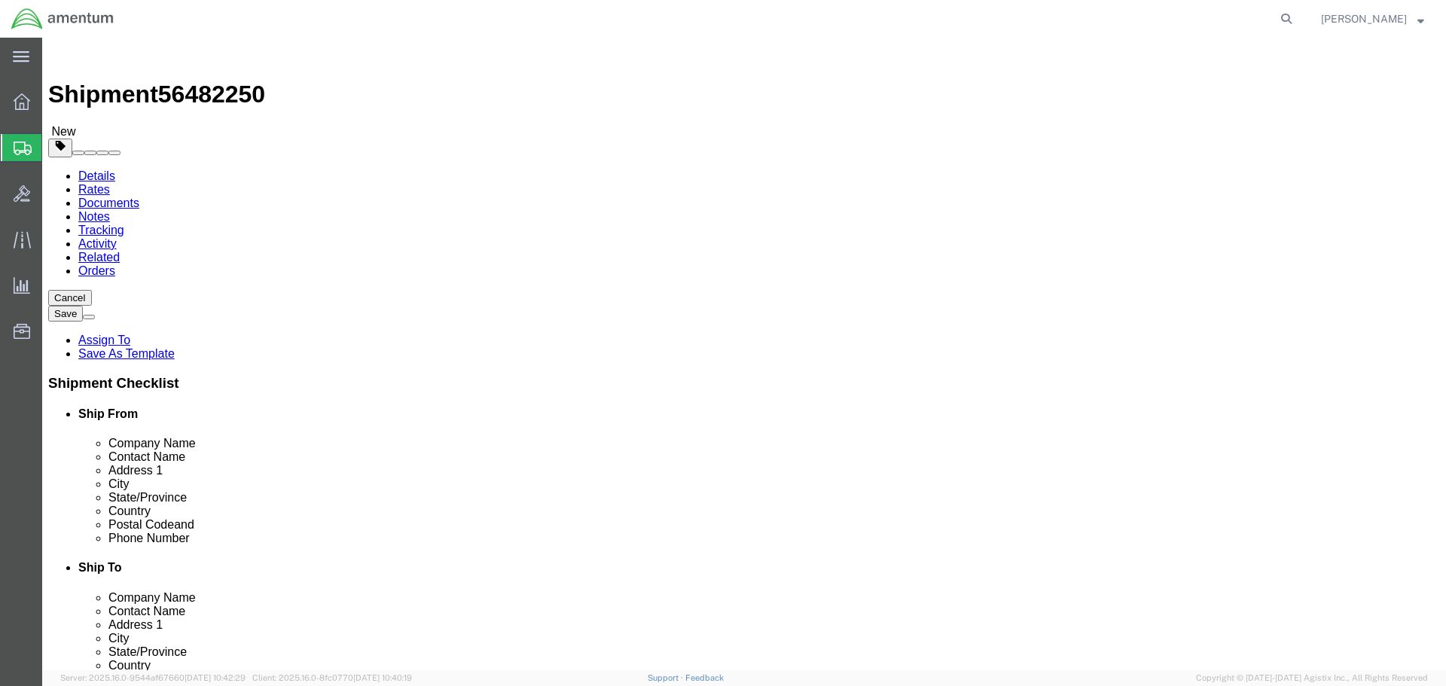
click button "Rate Shipment"
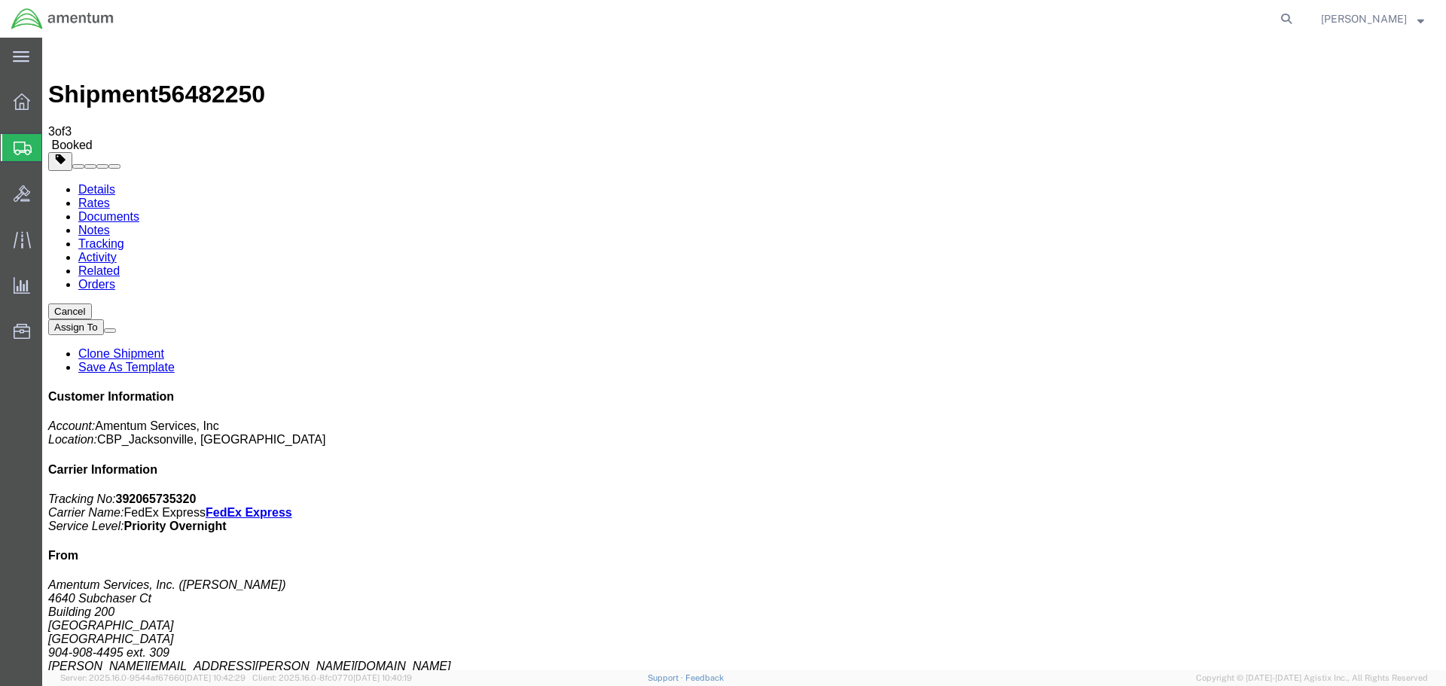
drag, startPoint x: 1337, startPoint y: 264, endPoint x: 1162, endPoint y: 233, distance: 178.3
click at [1165, 390] on div "Customer Information Account: Amentum Services, Inc Location: CBP_Jacksonville,…" at bounding box center [744, 651] width 1392 height 523
copy p "Tracking No: 392065735320 Carrier Name: FedEx Express FedEx Express Service Lev…"
